Goal: Navigation & Orientation: Find specific page/section

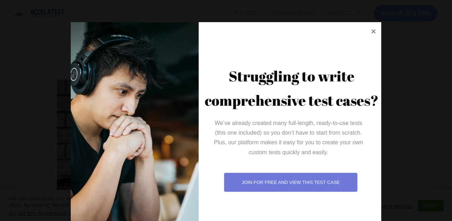
scroll to position [22, 0]
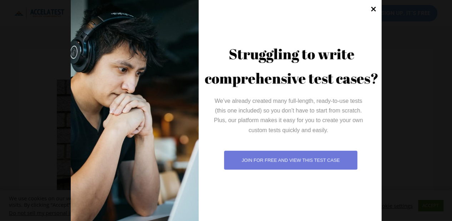
click at [371, 10] on icon at bounding box center [373, 9] width 5 height 5
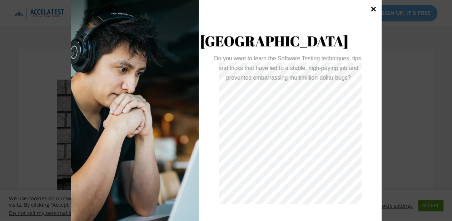
click at [371, 11] on icon at bounding box center [374, 9] width 10 height 10
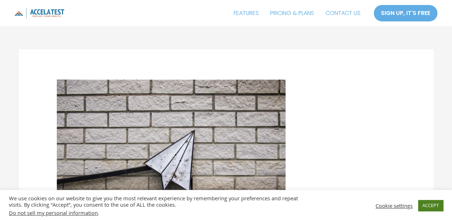
click at [422, 205] on link "ACCEPT" at bounding box center [430, 205] width 25 height 11
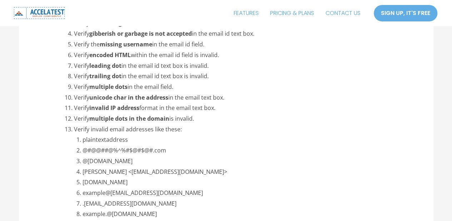
scroll to position [1287, 0]
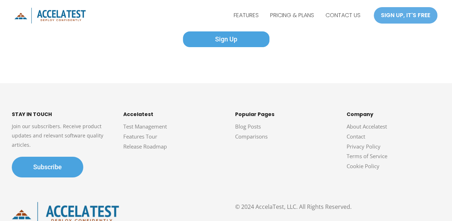
scroll to position [1254, 0]
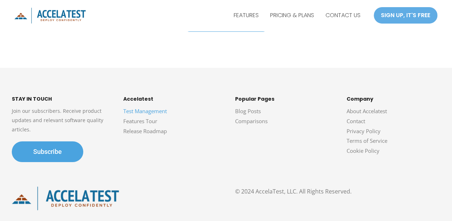
click at [149, 112] on link "Test Management" at bounding box center [145, 111] width 44 height 7
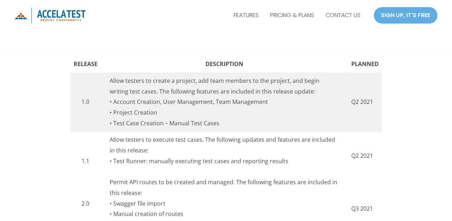
scroll to position [286, 0]
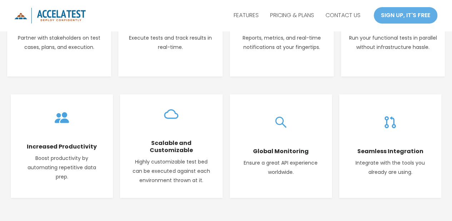
scroll to position [393, 0]
